Goal: Register for event/course

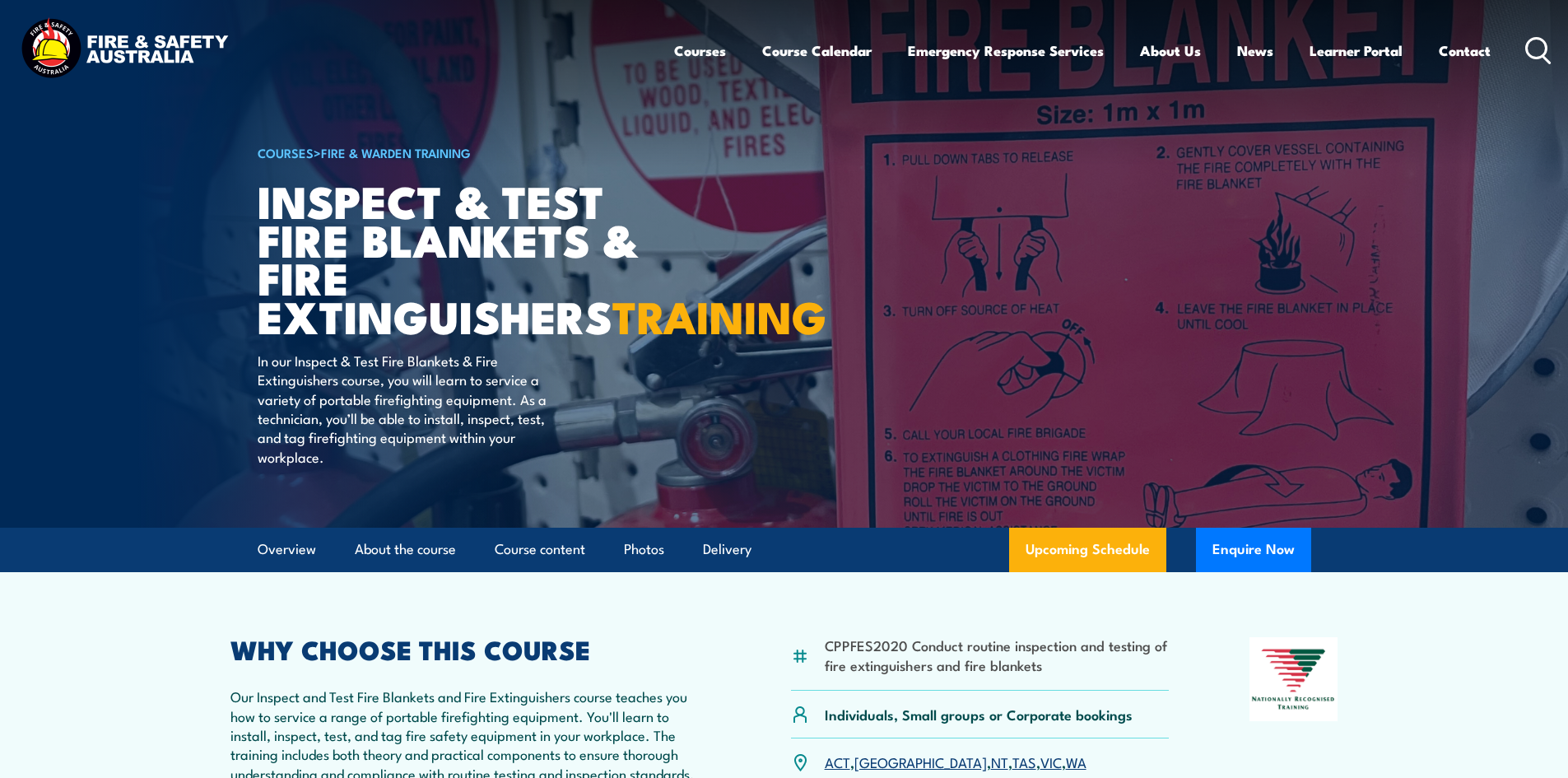
click at [801, 57] on link "Course Calendar" at bounding box center [817, 50] width 109 height 44
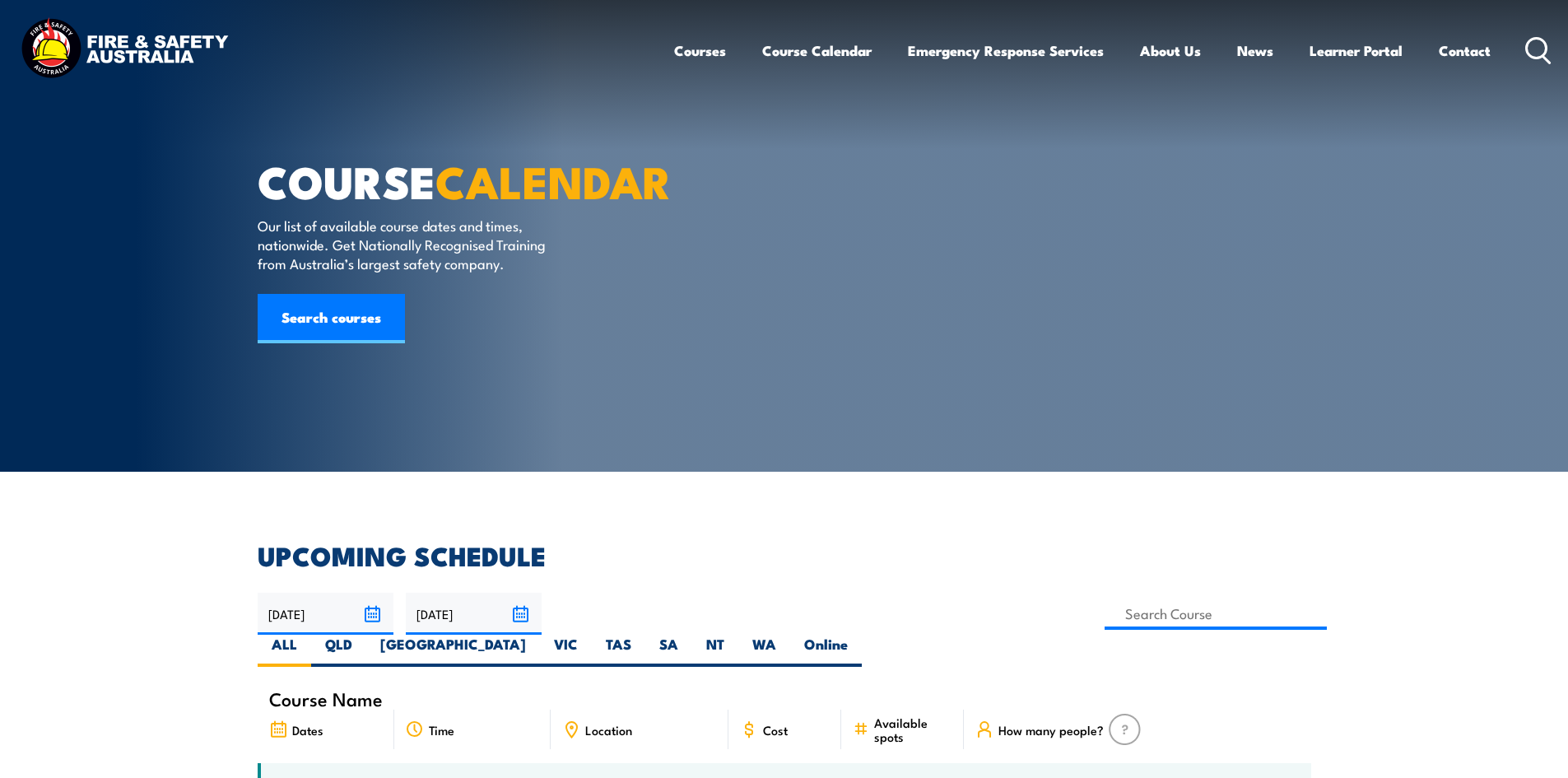
click at [592, 635] on label "VIC" at bounding box center [566, 651] width 52 height 32
click at [589, 635] on input "VIC" at bounding box center [583, 640] width 11 height 11
radio input "true"
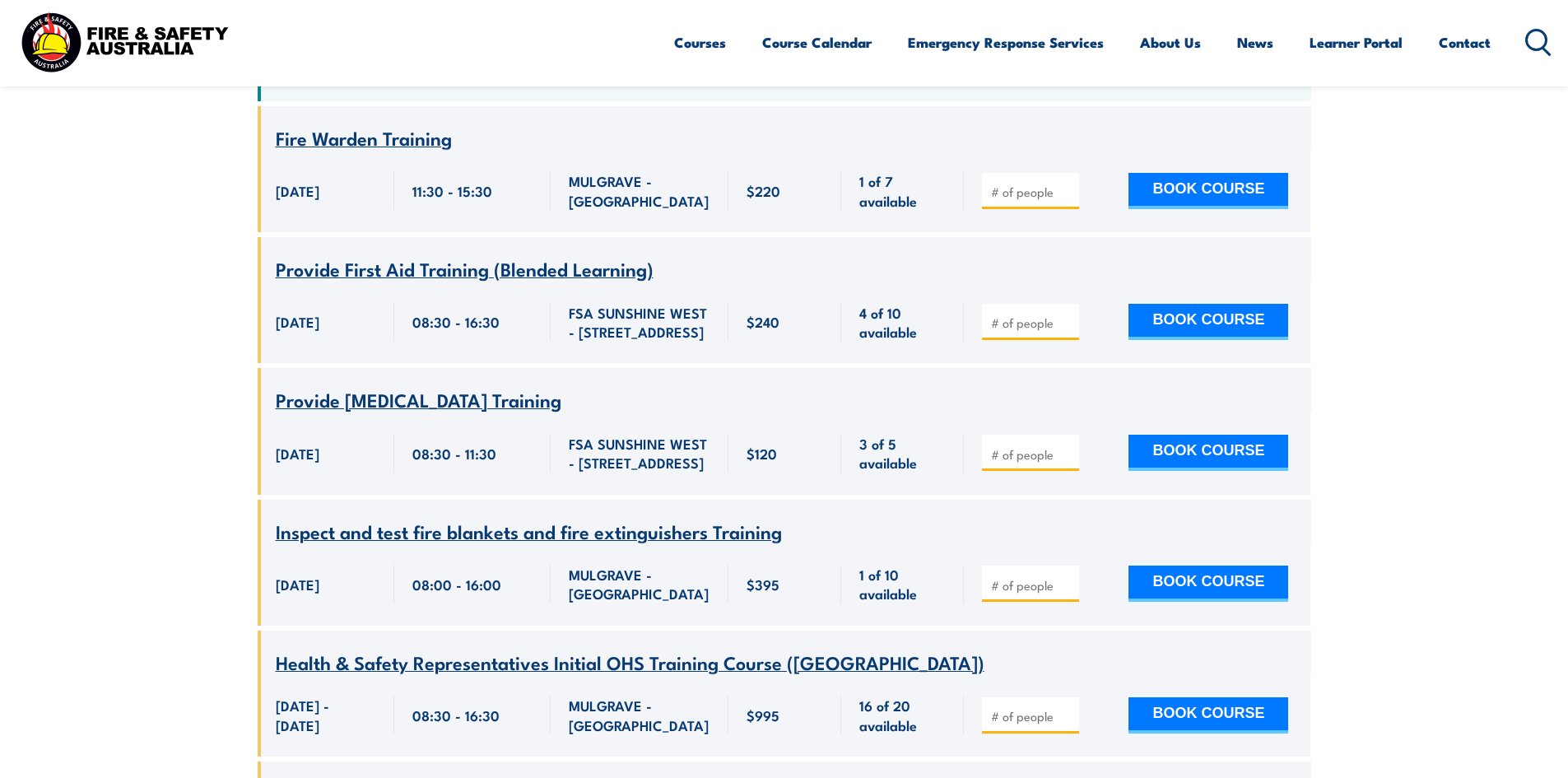
scroll to position [772, 0]
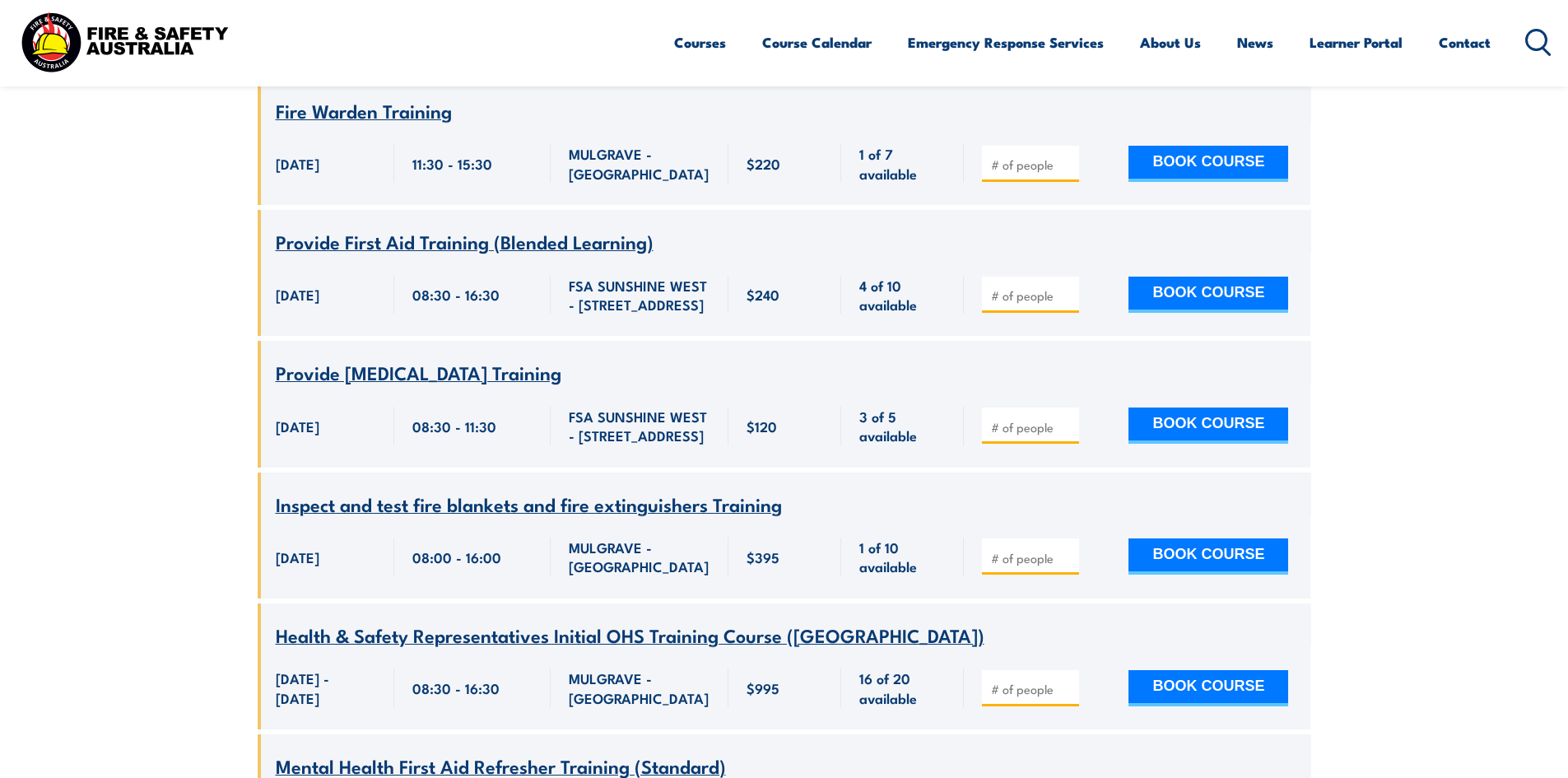
click at [522, 490] on span "Inspect and test fire blankets and fire extinguishers Training" at bounding box center [529, 503] width 506 height 28
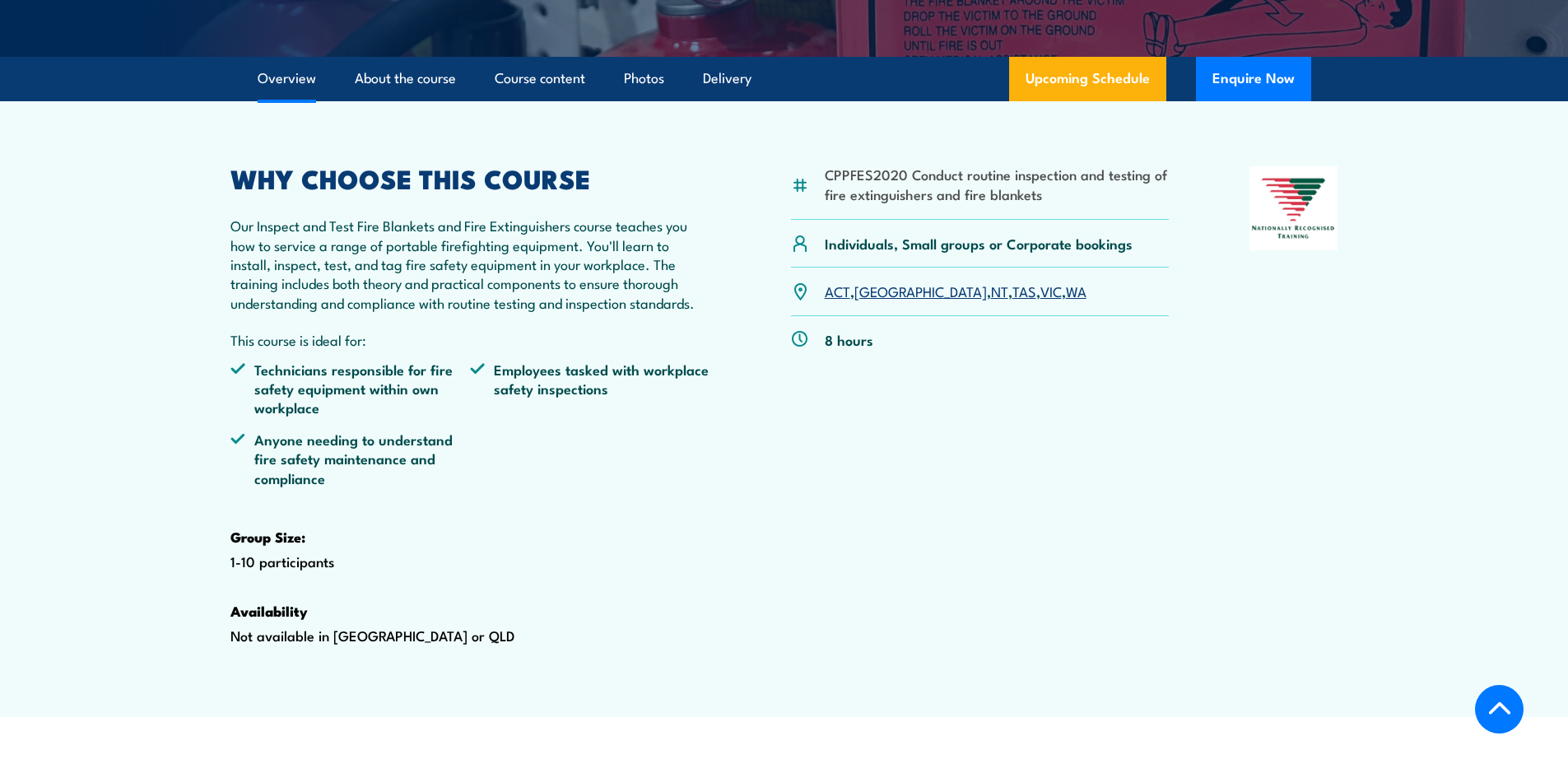
scroll to position [471, 0]
